Goal: Information Seeking & Learning: Learn about a topic

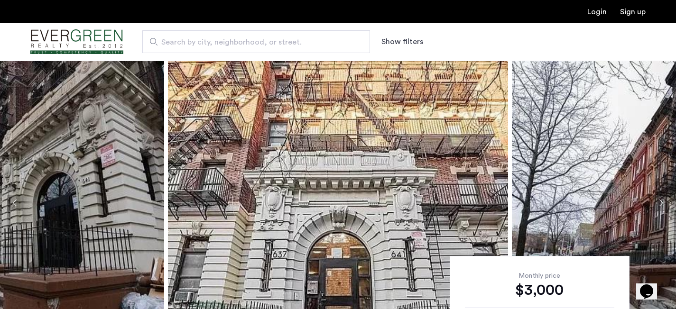
scroll to position [82, 0]
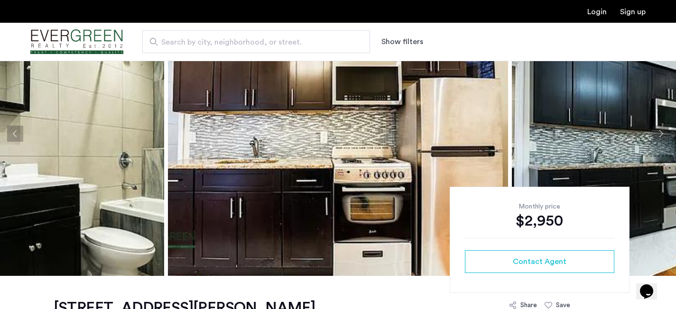
scroll to position [41, 0]
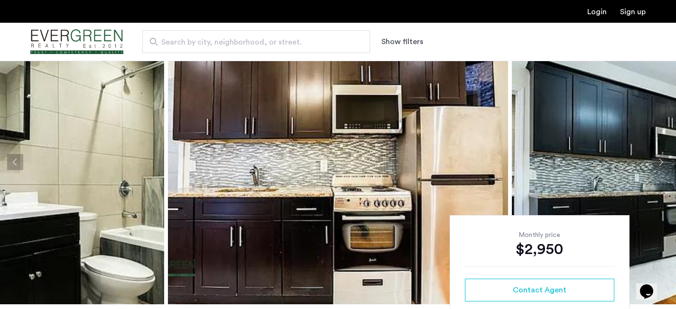
click at [659, 159] on button "Next apartment" at bounding box center [661, 162] width 16 height 16
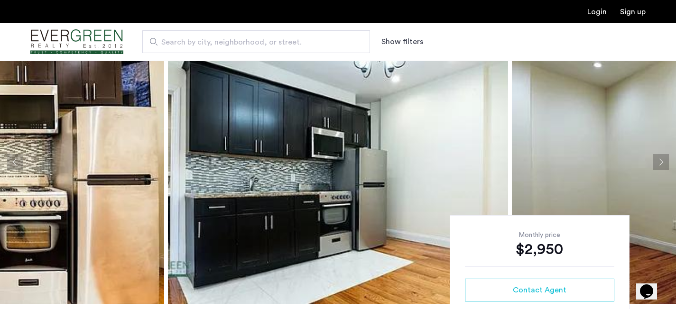
click at [659, 159] on button "Next apartment" at bounding box center [661, 162] width 16 height 16
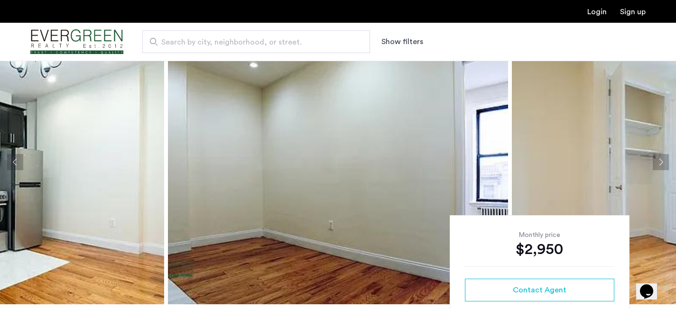
click at [658, 159] on button "Next apartment" at bounding box center [661, 162] width 16 height 16
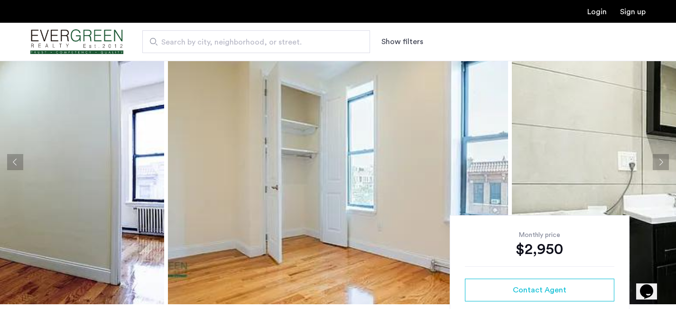
click at [658, 159] on button "Next apartment" at bounding box center [661, 162] width 16 height 16
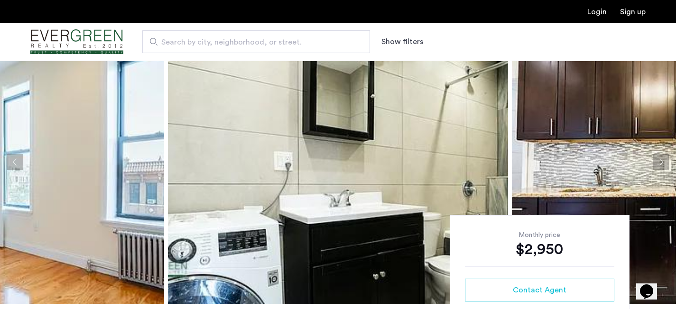
click at [658, 159] on button "Next apartment" at bounding box center [661, 162] width 16 height 16
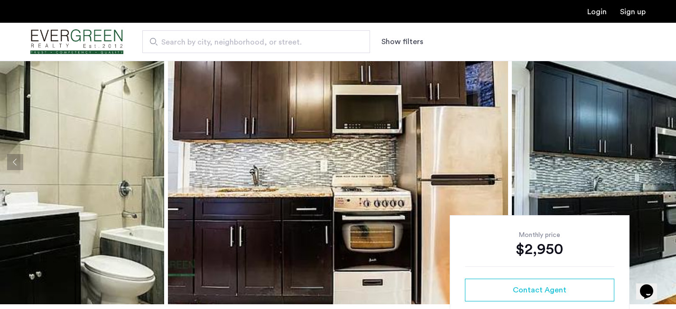
click at [657, 160] on button "Next apartment" at bounding box center [661, 162] width 16 height 16
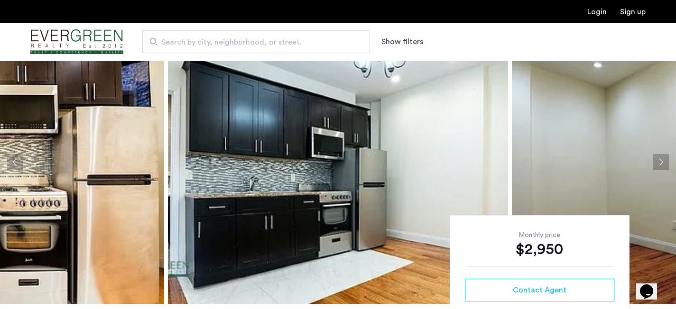
click at [657, 161] on button "Next apartment" at bounding box center [661, 162] width 16 height 16
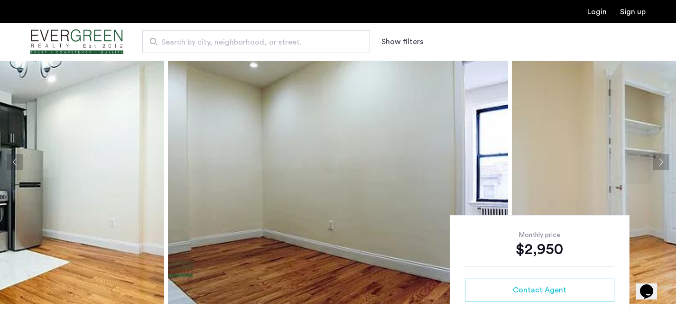
click at [657, 161] on button "Next apartment" at bounding box center [661, 162] width 16 height 16
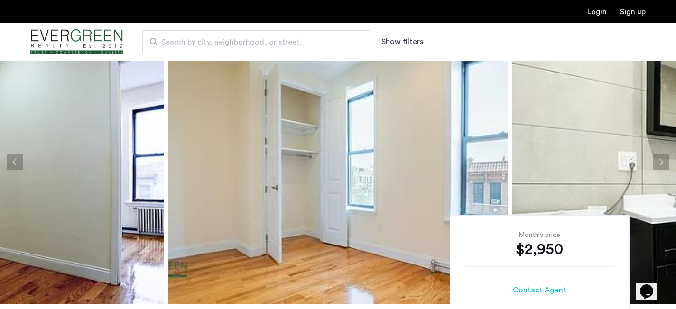
click at [656, 161] on button "Next apartment" at bounding box center [661, 162] width 16 height 16
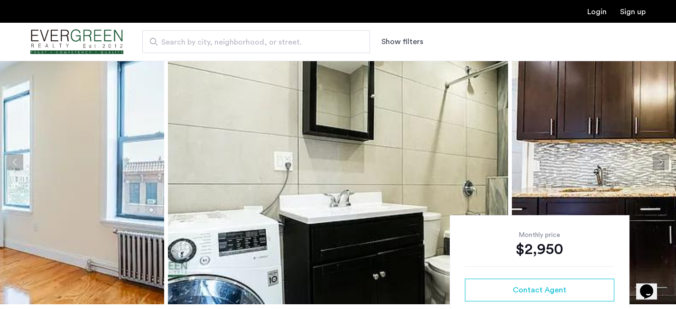
click at [656, 161] on button "Next apartment" at bounding box center [661, 162] width 16 height 16
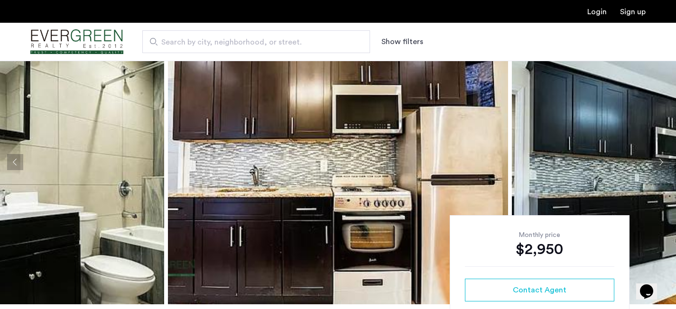
click at [656, 160] on button "Next apartment" at bounding box center [661, 162] width 16 height 16
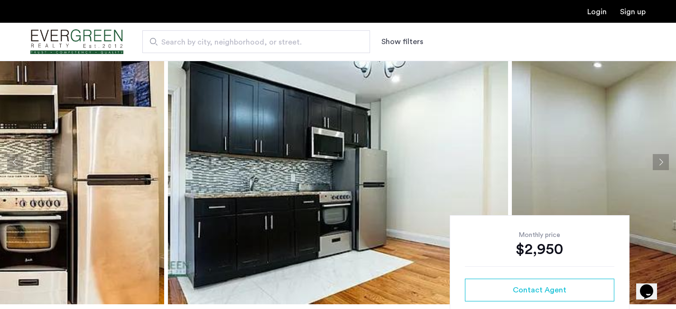
click at [656, 160] on button "Next apartment" at bounding box center [661, 162] width 16 height 16
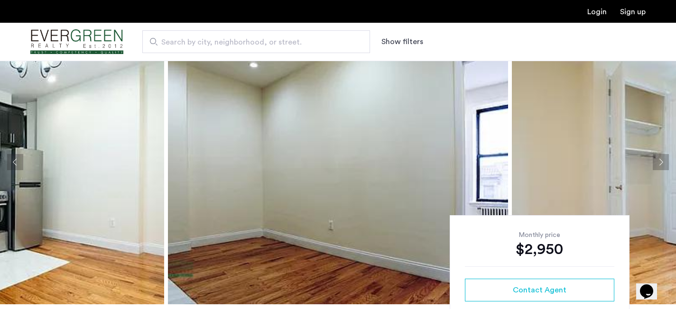
click at [656, 161] on button "Next apartment" at bounding box center [661, 162] width 16 height 16
